Goal: Find specific page/section: Find specific page/section

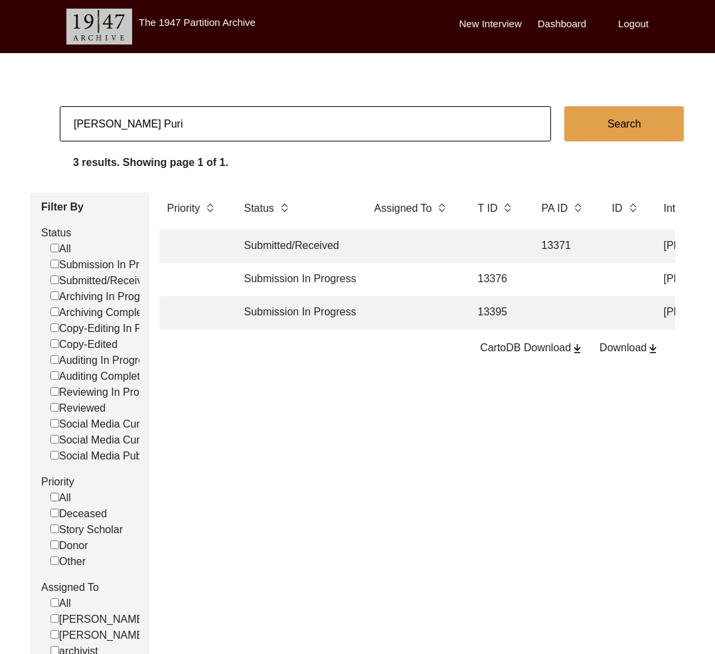
scroll to position [0, 319]
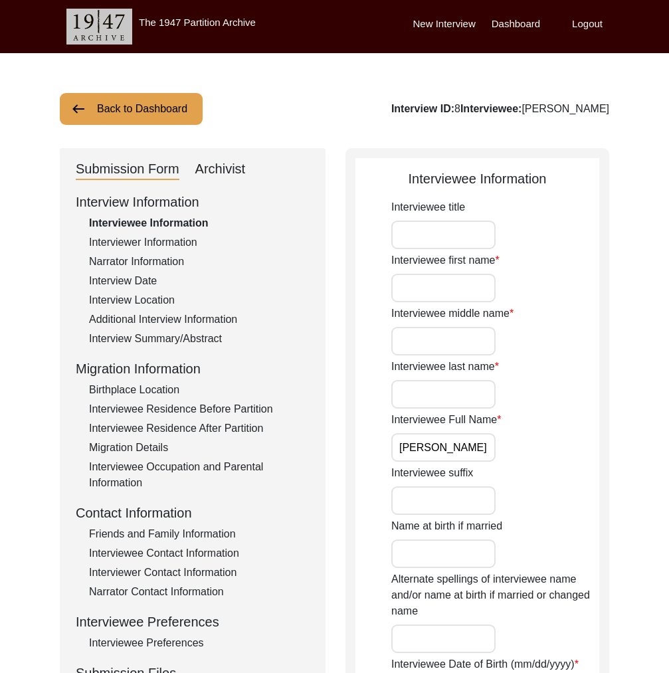
click at [84, 106] on img at bounding box center [78, 109] width 16 height 16
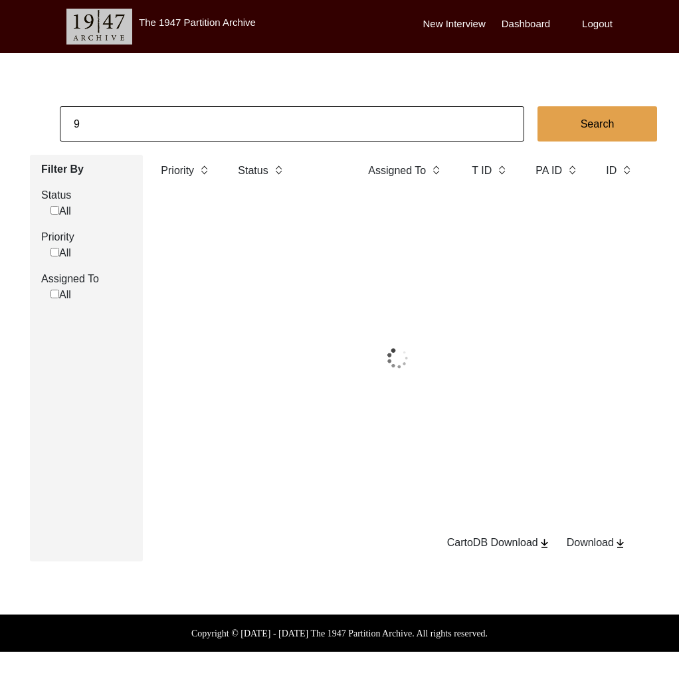
click at [99, 116] on input "9" at bounding box center [292, 123] width 464 height 35
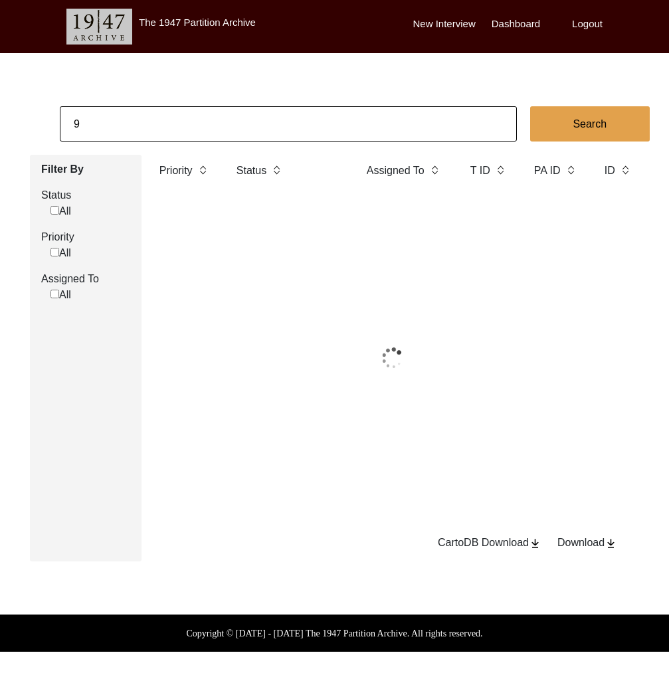
click at [99, 116] on input "9" at bounding box center [288, 123] width 457 height 35
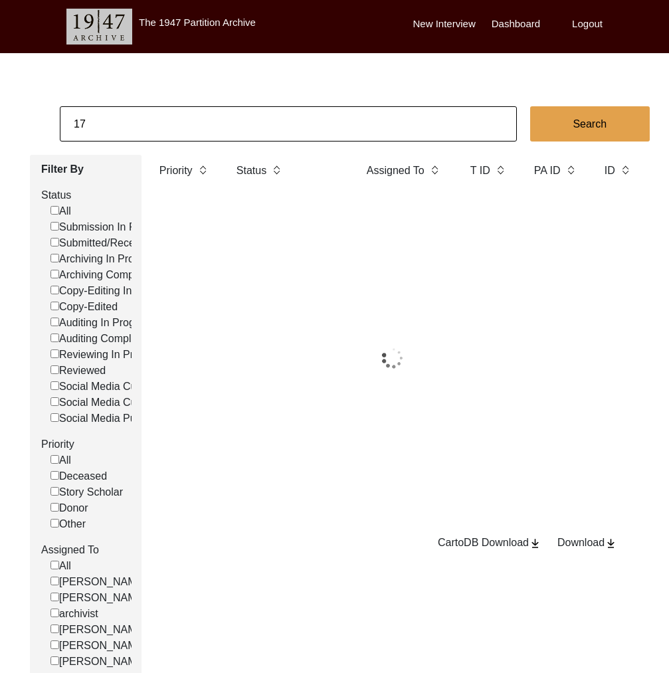
type input "17"
checkbox input "false"
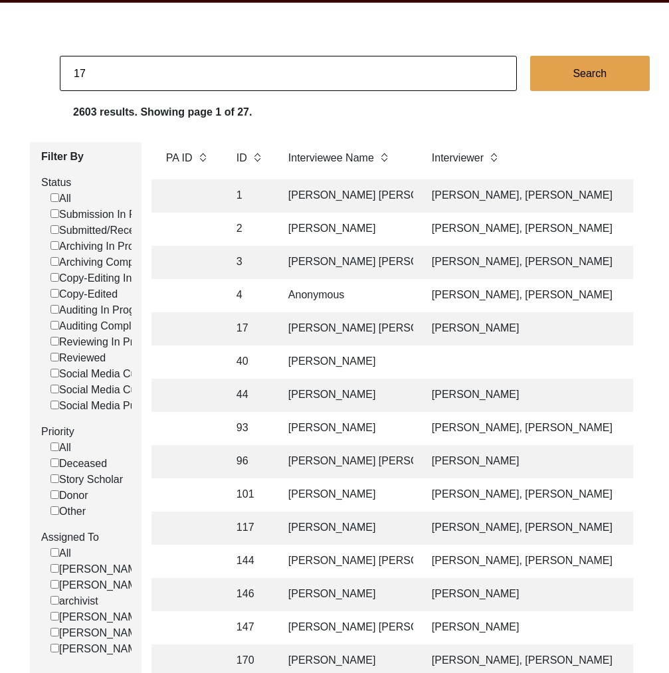
scroll to position [72, 0]
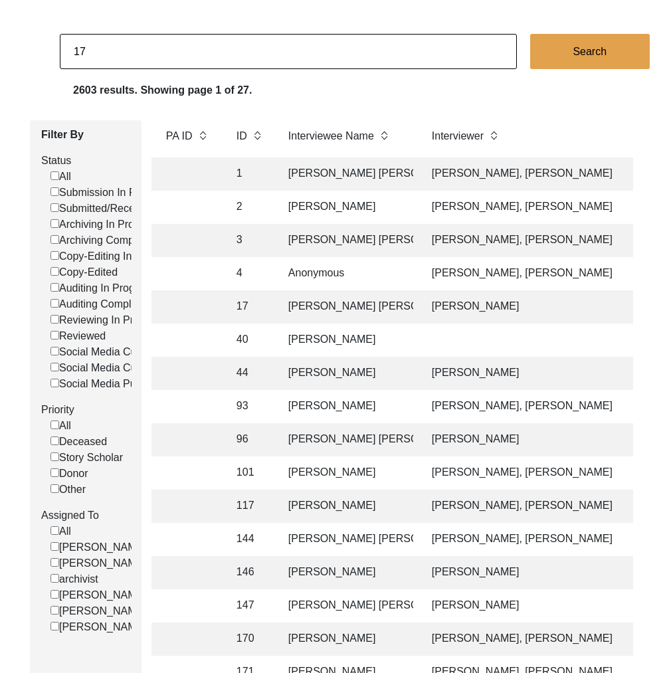
click at [247, 299] on td "17" at bounding box center [248, 306] width 41 height 33
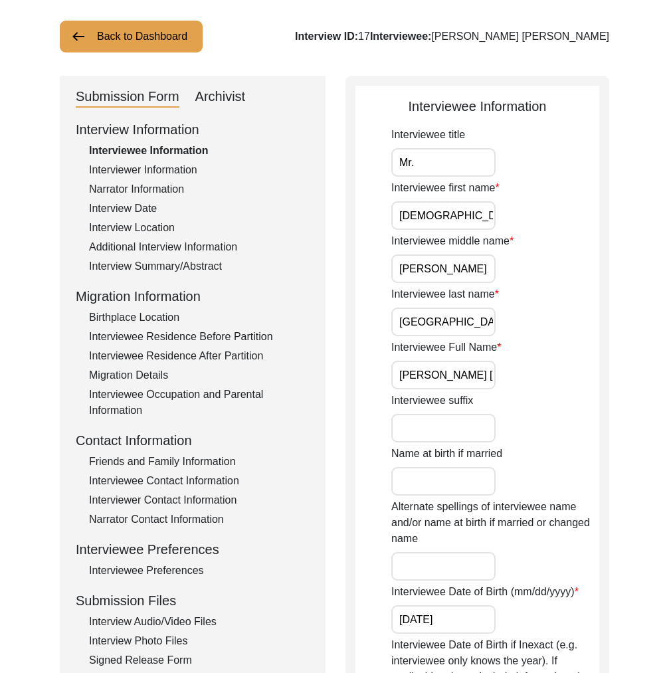
click at [149, 259] on div "Interview Summary/Abstract" at bounding box center [199, 266] width 220 height 16
